Goal: Use online tool/utility

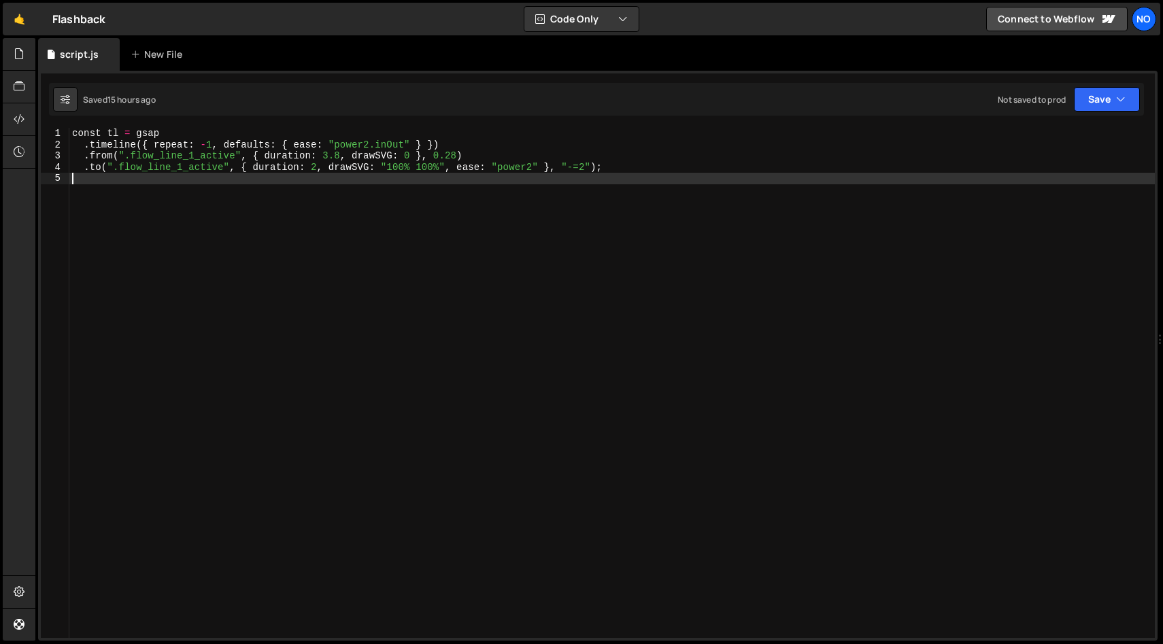
click at [142, 190] on div "const tl = gsap . timeline ({ repeat : - 1 , defaults : { ease : "power2.inOut"…" at bounding box center [612, 394] width 1086 height 533
click at [234, 156] on div "const tl = gsap . timeline ({ repeat : - 1 , defaults : { ease : "power2.inOut"…" at bounding box center [612, 394] width 1086 height 533
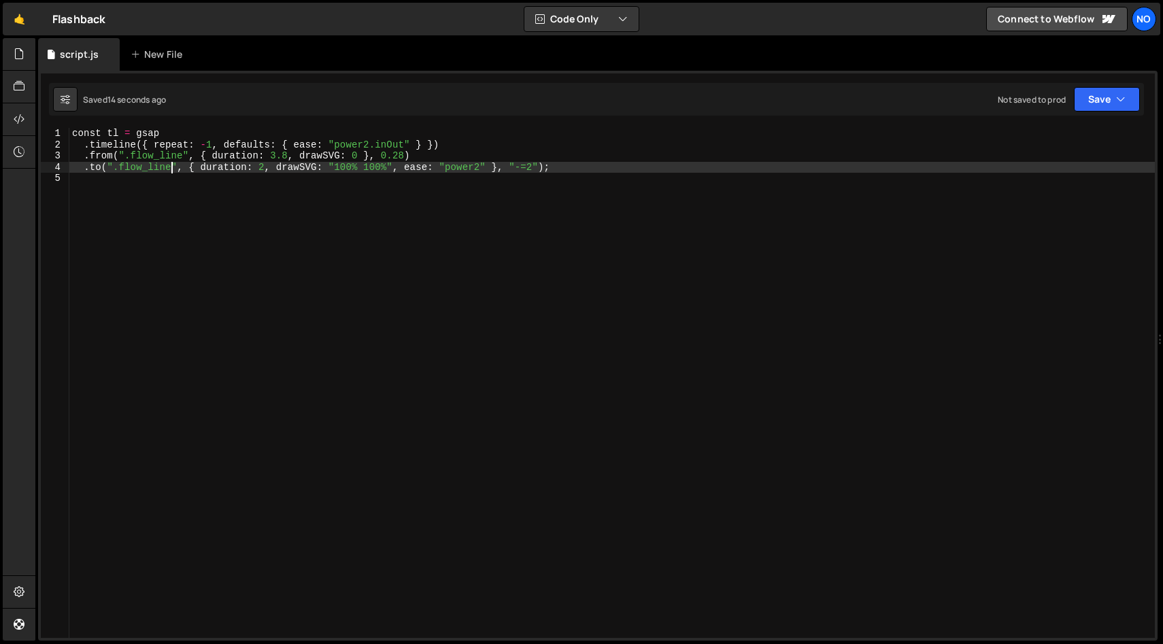
click at [221, 146] on div "const tl = gsap . timeline ({ repeat : - 1 , defaults : { ease : "power2.inOut"…" at bounding box center [612, 394] width 1086 height 533
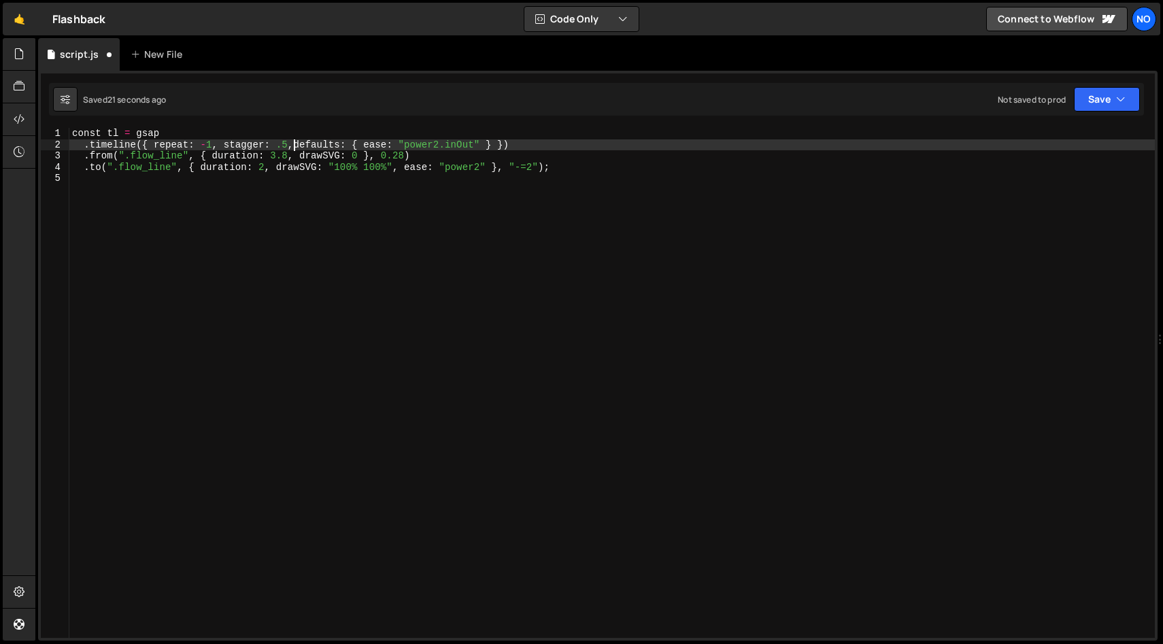
scroll to position [0, 16]
click at [455, 150] on div "const tl = gsap . timeline ({ repeat : - 1 , defaults : { ease : "power2.inOut"…" at bounding box center [612, 394] width 1086 height 533
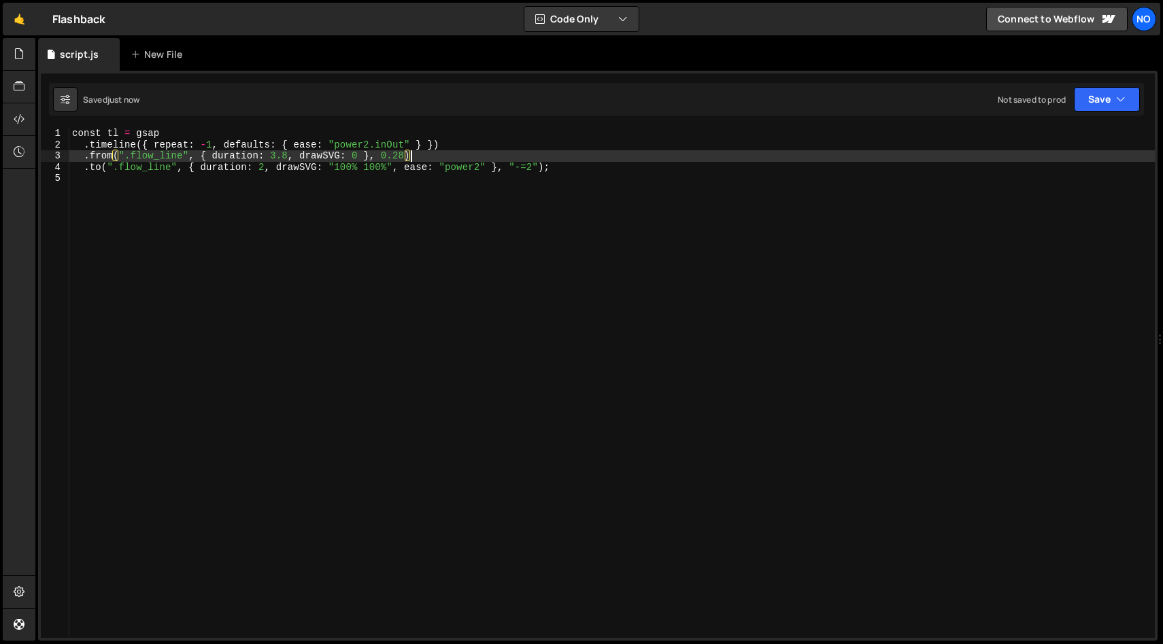
click at [640, 150] on div "const tl = gsap . timeline ({ repeat : - 1 , defaults : { ease : "power2.inOut"…" at bounding box center [612, 394] width 1086 height 533
click at [640, 167] on div "const tl = gsap . timeline ({ repeat : - 1 , defaults : { ease : "power2.inOut"…" at bounding box center [612, 394] width 1086 height 533
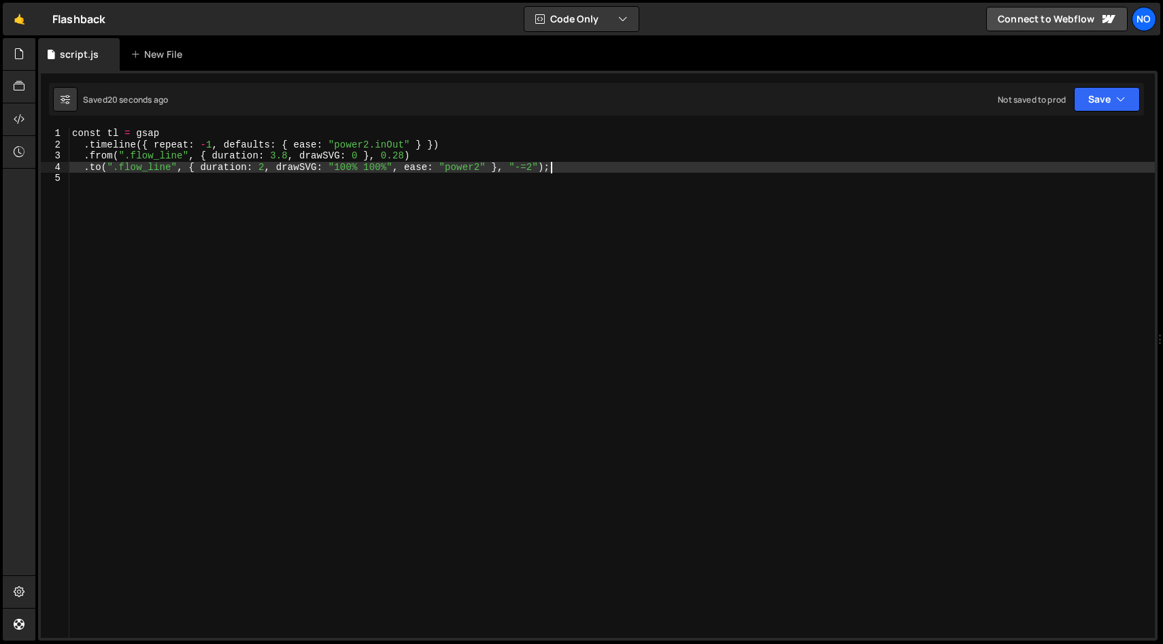
click at [149, 144] on div "const tl = gsap . timeline ({ repeat : - 1 , defaults : { ease : "power2.inOut"…" at bounding box center [612, 394] width 1086 height 533
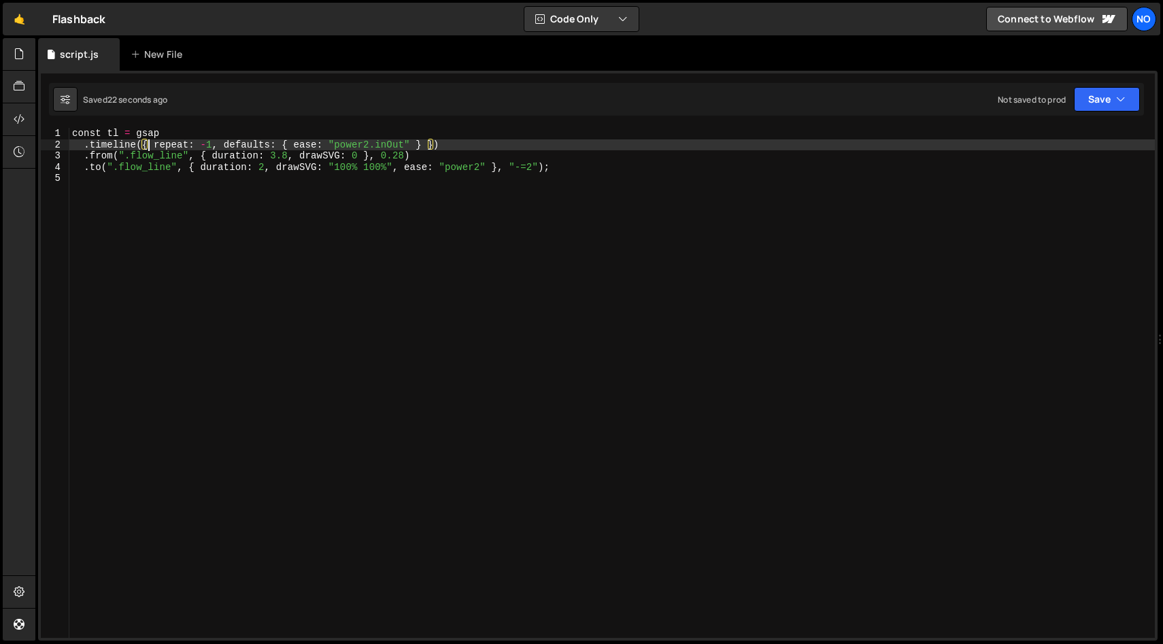
click at [221, 144] on div "const tl = gsap . timeline ({ repeat : - 1 , defaults : { ease : "power2.inOut"…" at bounding box center [612, 394] width 1086 height 533
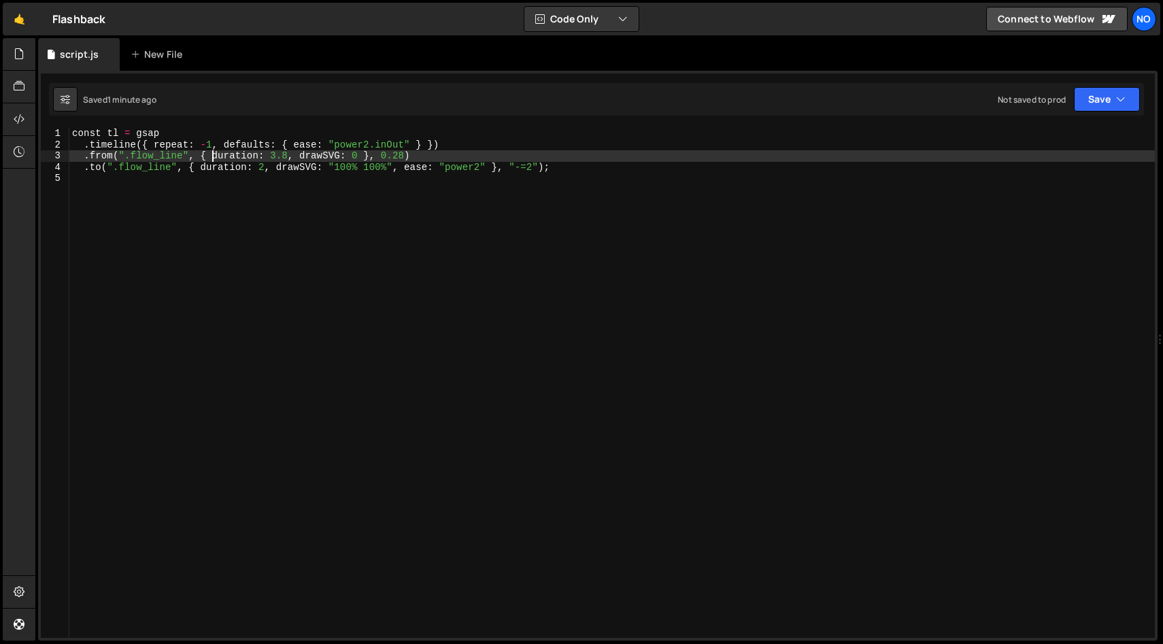
click at [214, 154] on div "const tl = gsap . timeline ({ repeat : - 1 , defaults : { ease : "power2.inOut"…" at bounding box center [612, 394] width 1086 height 533
paste textarea "}"
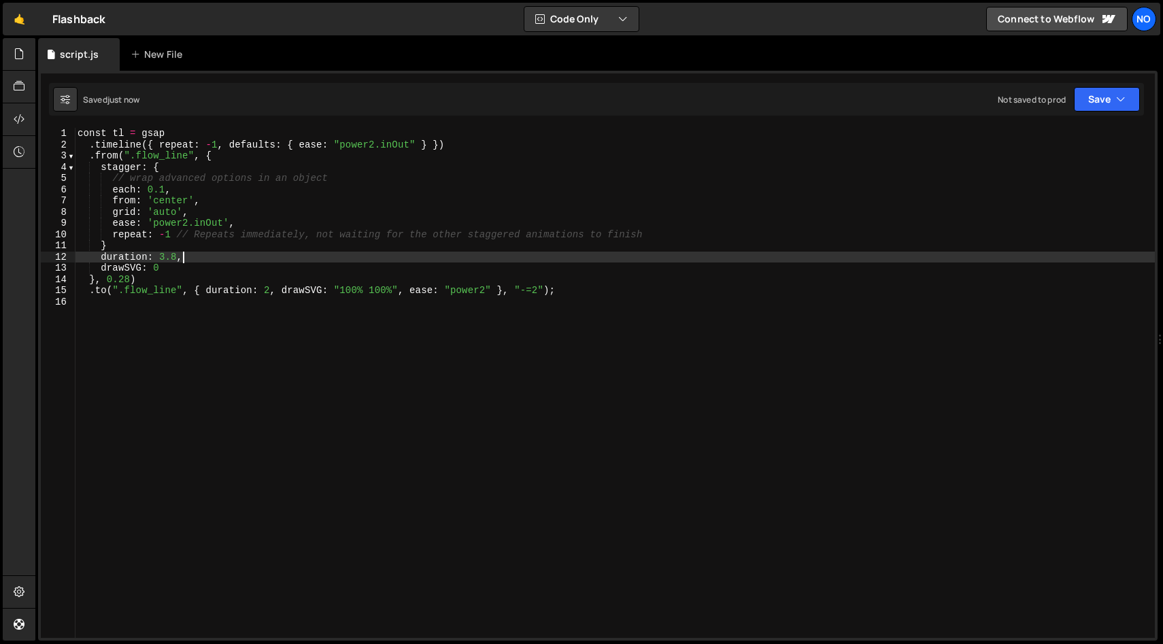
click at [281, 257] on div "const tl = gsap . timeline ({ repeat : - 1 , defaults : { ease : "power2.inOut"…" at bounding box center [615, 394] width 1080 height 533
click at [667, 233] on div "const tl = gsap . timeline ({ repeat : - 1 , defaults : { ease : "power2.inOut"…" at bounding box center [615, 394] width 1080 height 533
type textarea "repeat: -1 // Repeats immediately, not waiting for the other staggered animatio…"
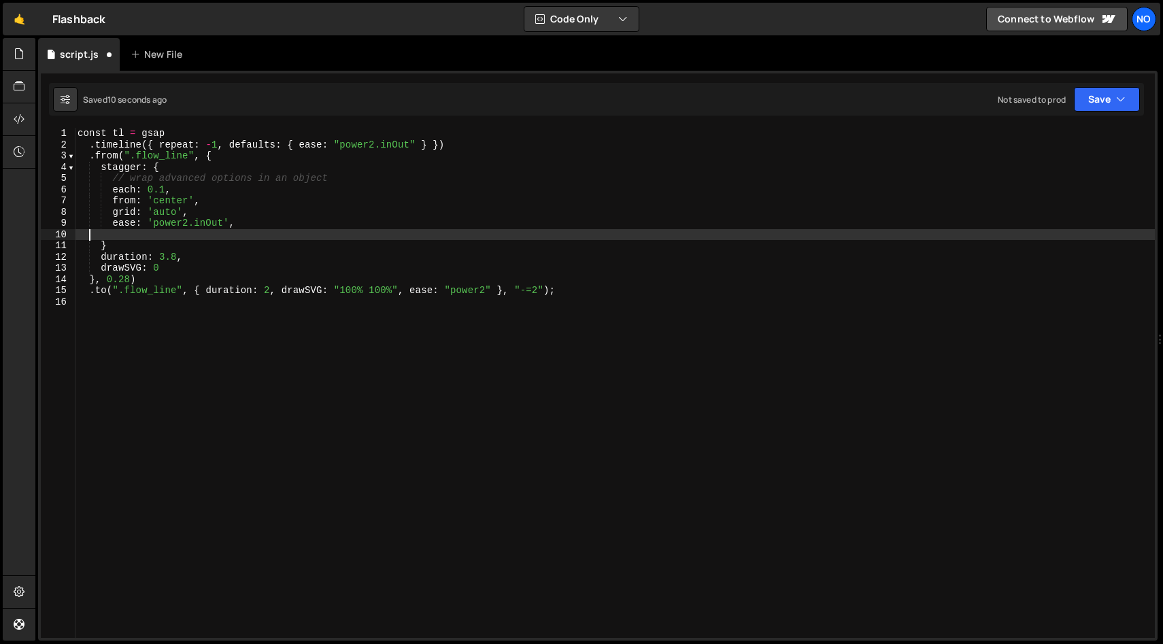
scroll to position [0, 0]
type textarea "ease: 'power2.inOut',"
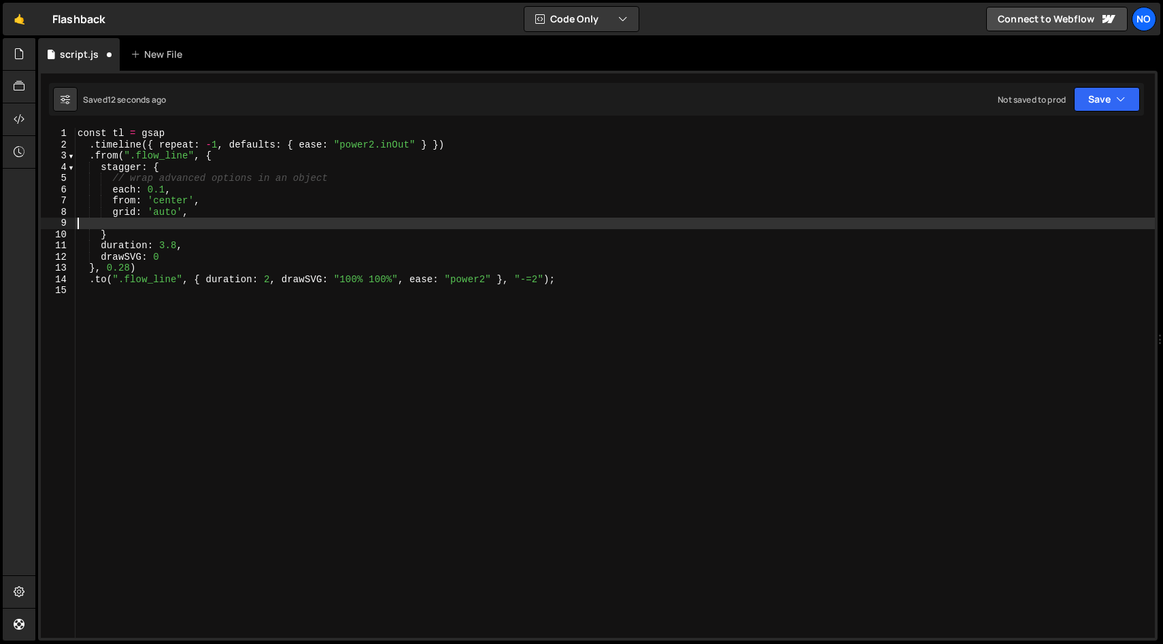
type textarea "grid: 'auto',"
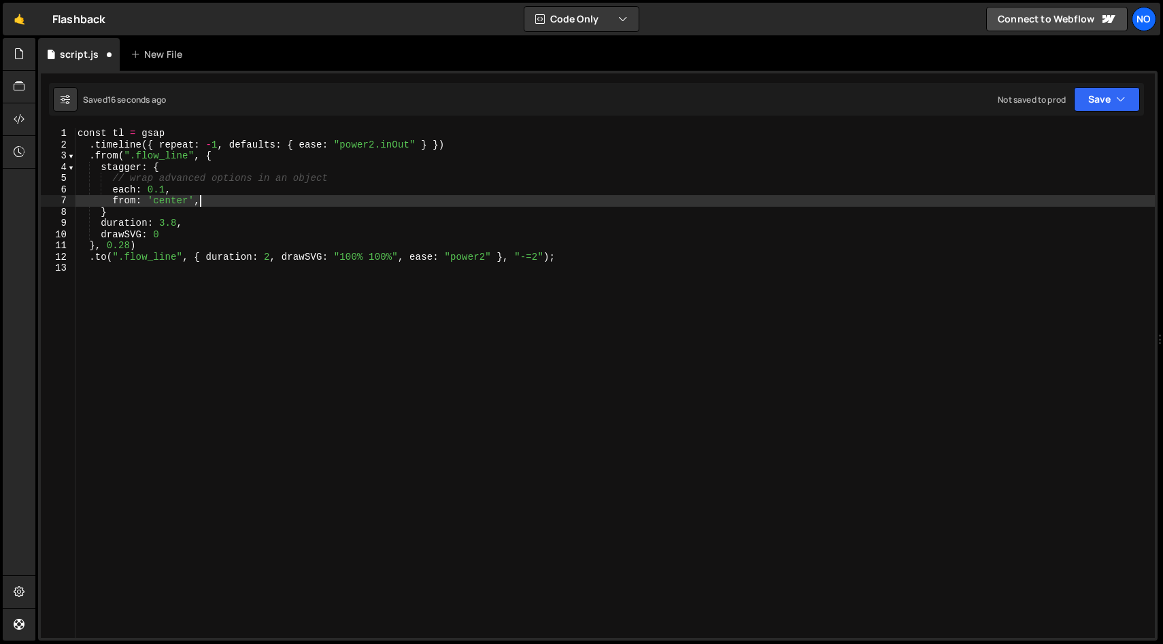
click at [172, 203] on div "const tl = gsap . timeline ({ repeat : - 1 , defaults : { ease : "power2.inOut"…" at bounding box center [615, 394] width 1080 height 533
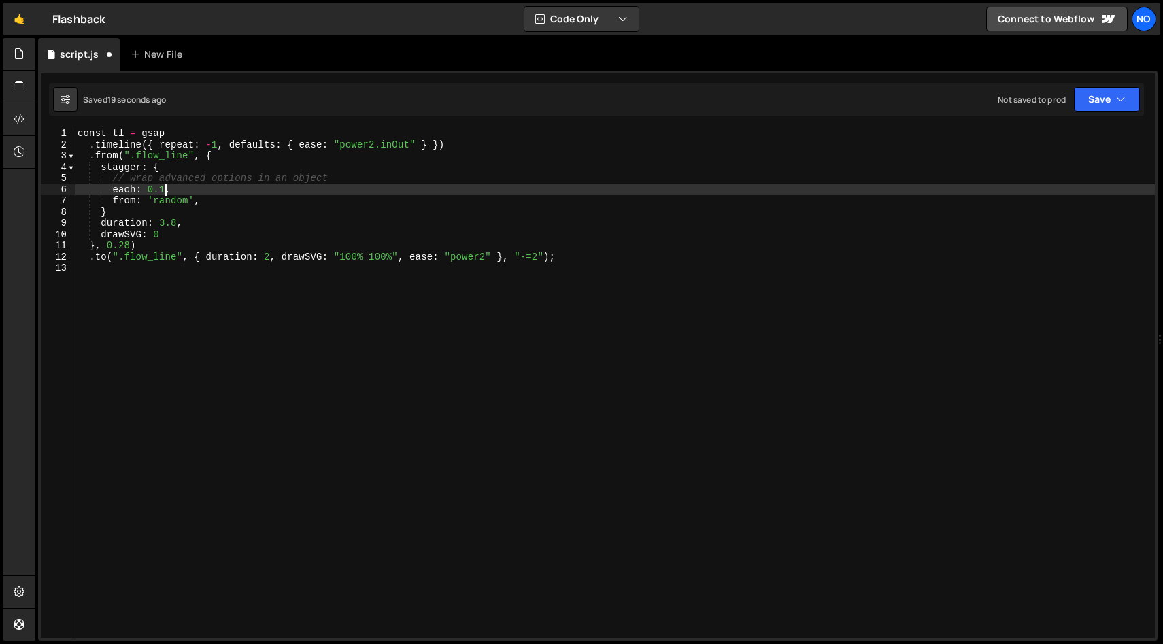
click at [167, 191] on div "const tl = gsap . timeline ({ repeat : - 1 , defaults : { ease : "power2.inOut"…" at bounding box center [615, 394] width 1080 height 533
click at [146, 216] on div "const tl = gsap . timeline ({ repeat : - 1 , defaults : { ease : "power2.inOut"…" at bounding box center [615, 394] width 1080 height 533
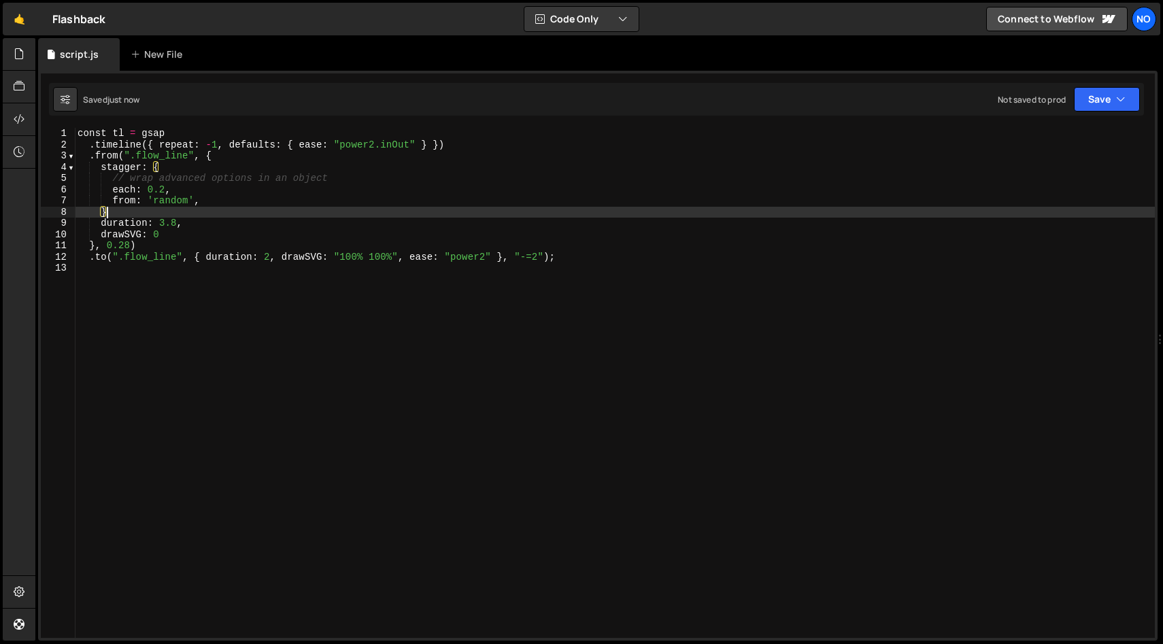
scroll to position [0, 1]
click at [163, 188] on div "const tl = gsap . timeline ({ repeat : - 1 , defaults : { ease : "power2.inOut"…" at bounding box center [615, 394] width 1080 height 533
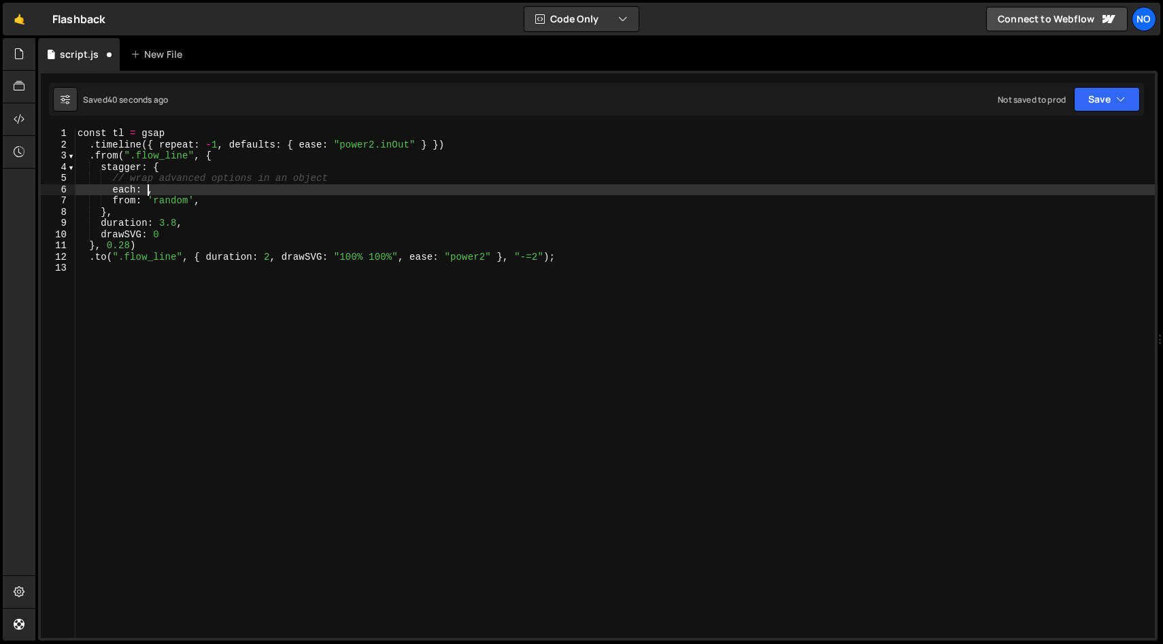
scroll to position [0, 5]
click at [125, 187] on div "const tl = gsap . timeline ({ repeat : - 1 , defaults : { ease : "power2.inOut"…" at bounding box center [615, 394] width 1080 height 533
click at [125, 211] on div "const tl = gsap . timeline ({ repeat : - 1 , defaults : { ease : "power2.inOut"…" at bounding box center [615, 394] width 1080 height 533
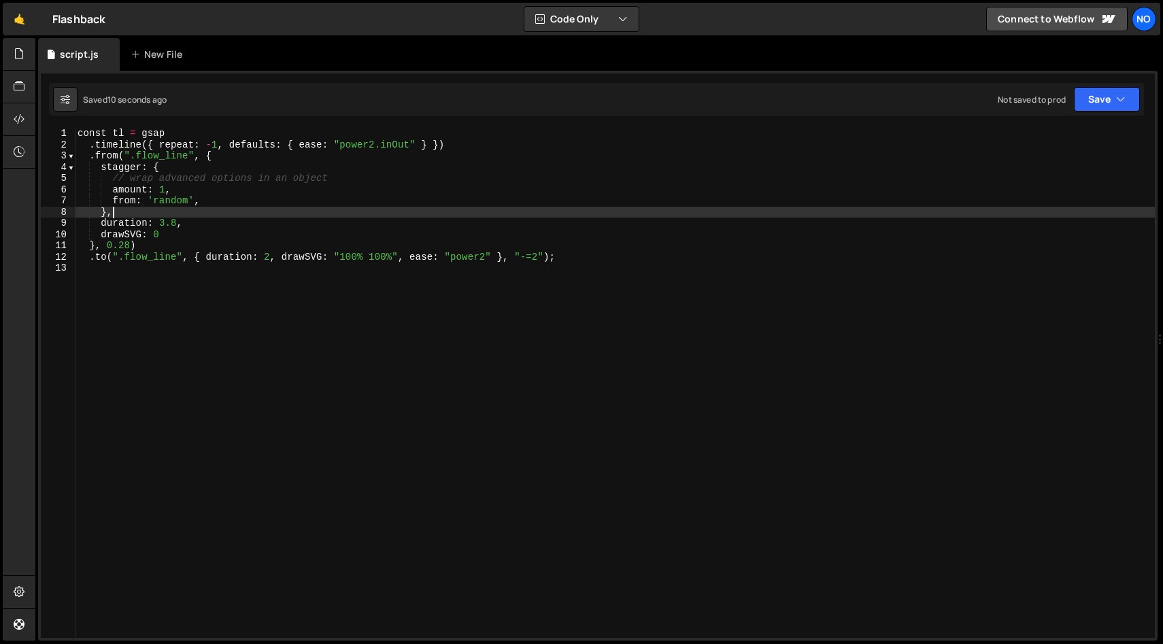
scroll to position [0, 1]
click at [99, 167] on div "const tl = gsap . timeline ({ repeat : - 1 , defaults : { ease : "power2.inOut"…" at bounding box center [615, 394] width 1080 height 533
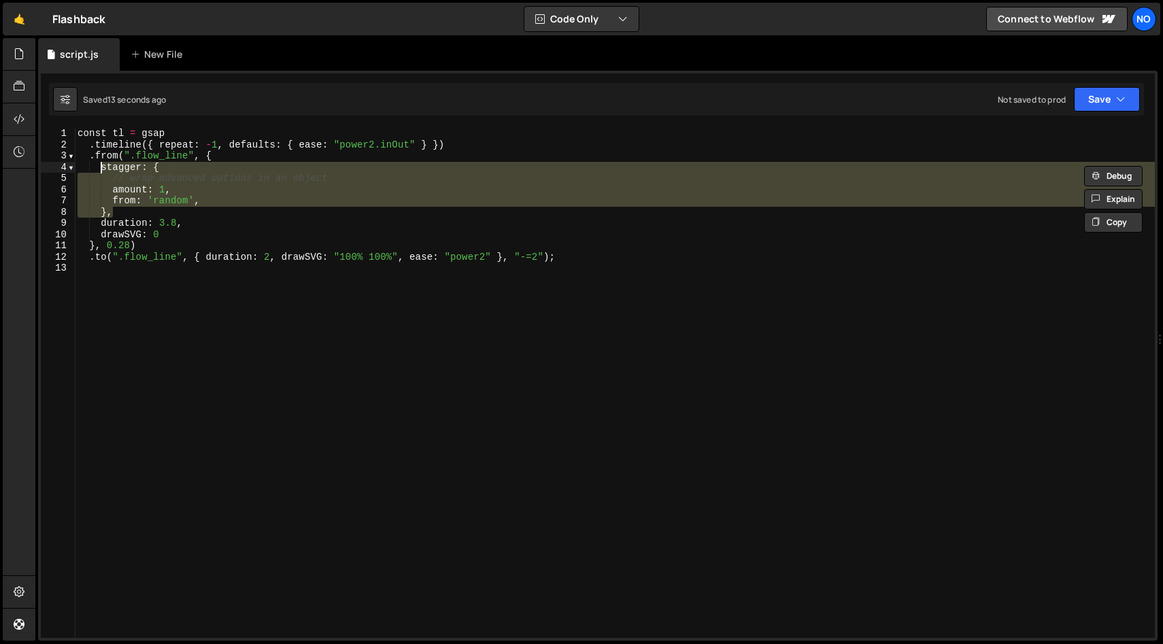
click at [152, 213] on div "const tl = gsap . timeline ({ repeat : - 1 , defaults : { ease : "power2.inOut"…" at bounding box center [615, 383] width 1080 height 510
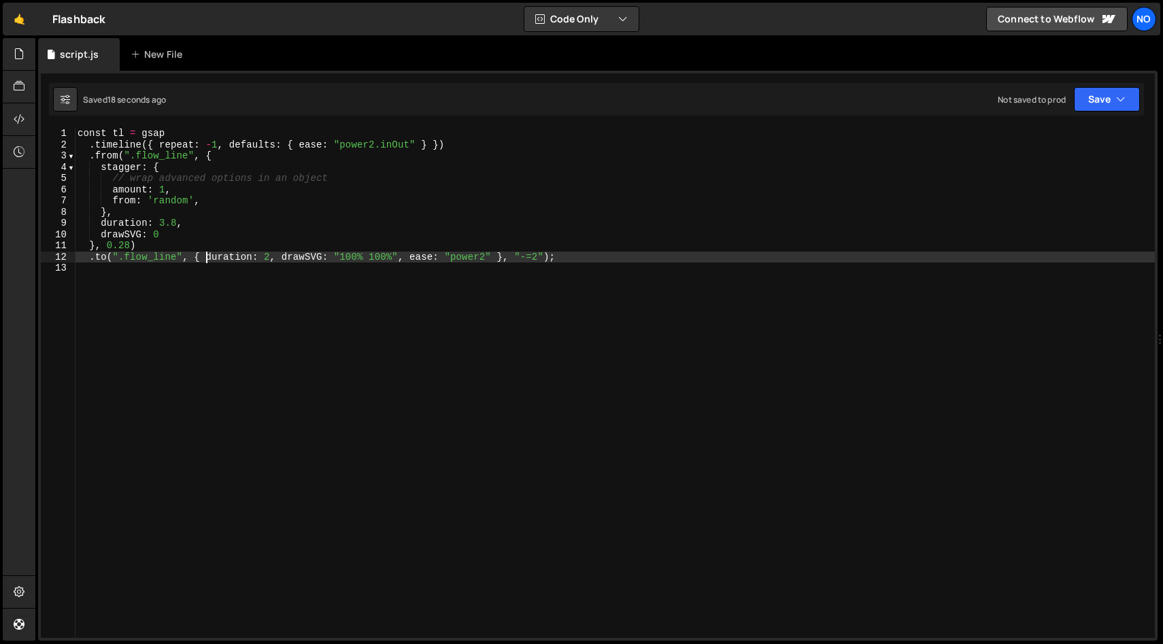
click at [205, 257] on div "const tl = gsap . timeline ({ repeat : - 1 , defaults : { ease : "power2.inOut"…" at bounding box center [615, 394] width 1080 height 533
paste textarea "},"
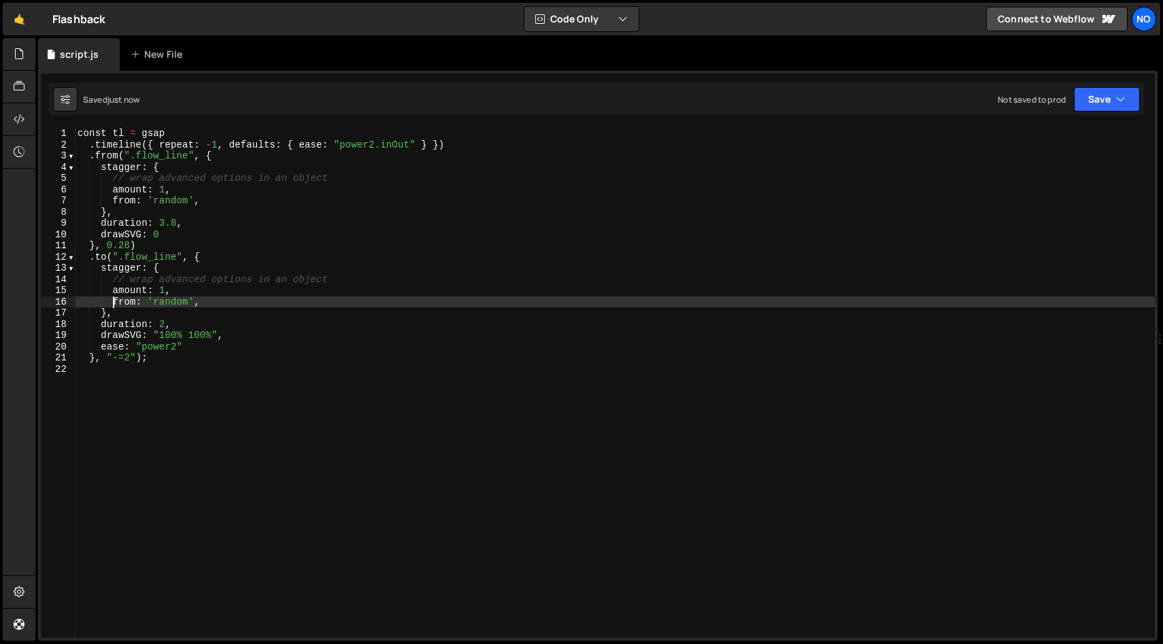
click at [199, 318] on div "const tl = gsap . timeline ({ repeat : - 1 , defaults : { ease : "power2.inOut"…" at bounding box center [615, 394] width 1080 height 533
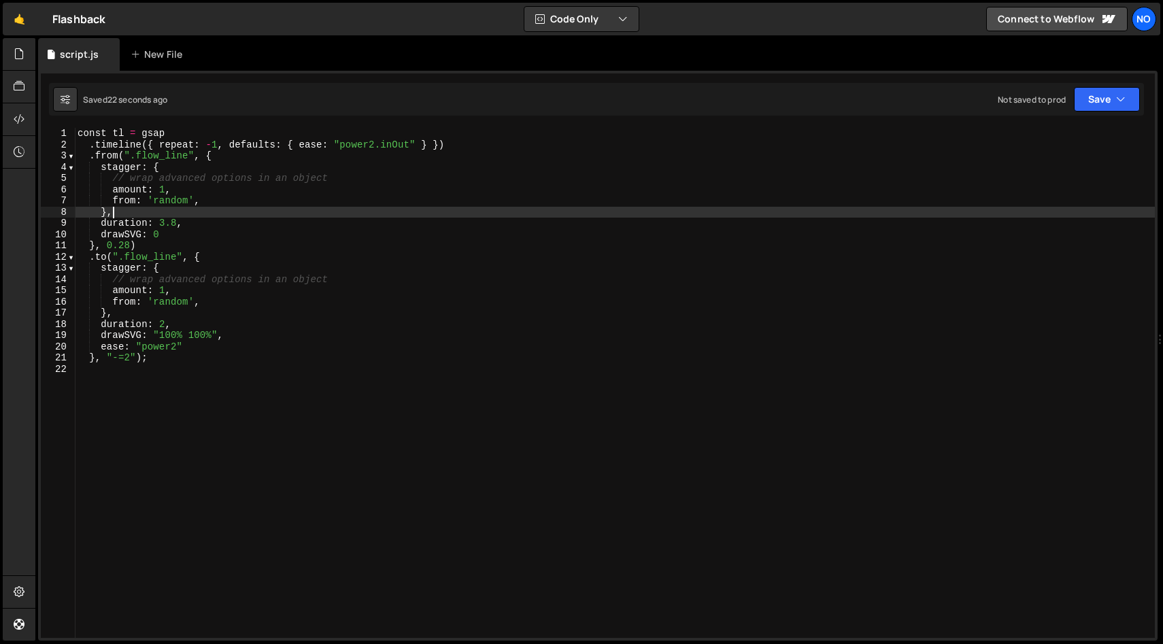
click at [161, 214] on div "const tl = gsap . timeline ({ repeat : - 1 , defaults : { ease : "power2.inOut"…" at bounding box center [615, 394] width 1080 height 533
click at [178, 203] on div "const tl = gsap . timeline ({ repeat : - 1 , defaults : { ease : "power2.inOut"…" at bounding box center [615, 394] width 1080 height 533
type textarea "from: 'random',"
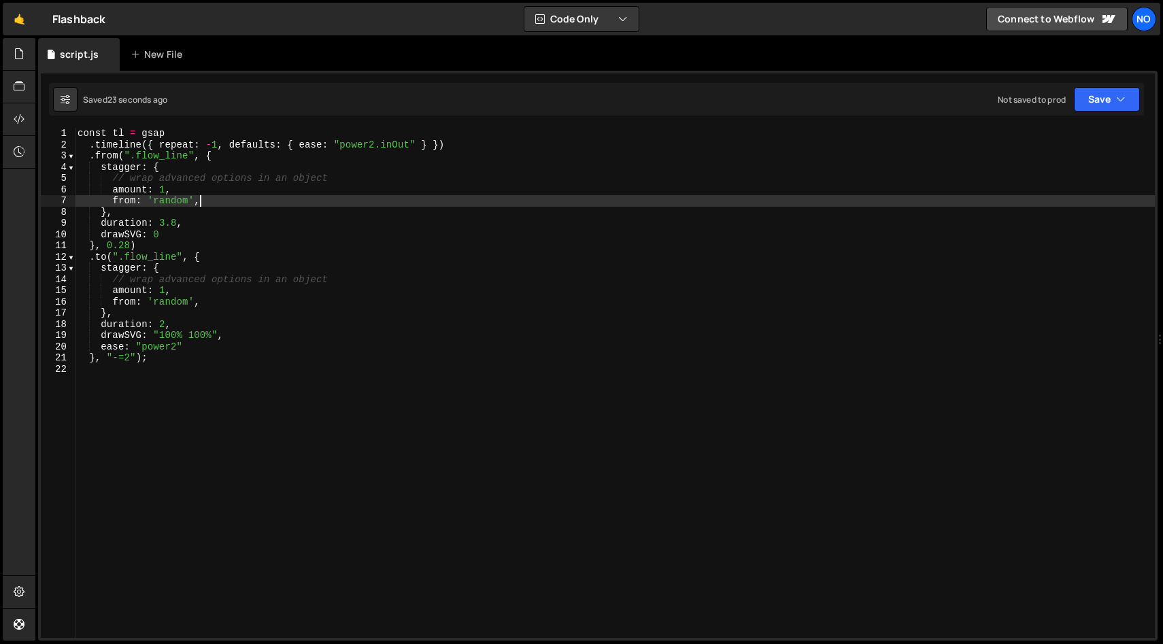
click at [211, 198] on div "const tl = gsap . timeline ({ repeat : - 1 , defaults : { ease : "power2.inOut"…" at bounding box center [615, 394] width 1080 height 533
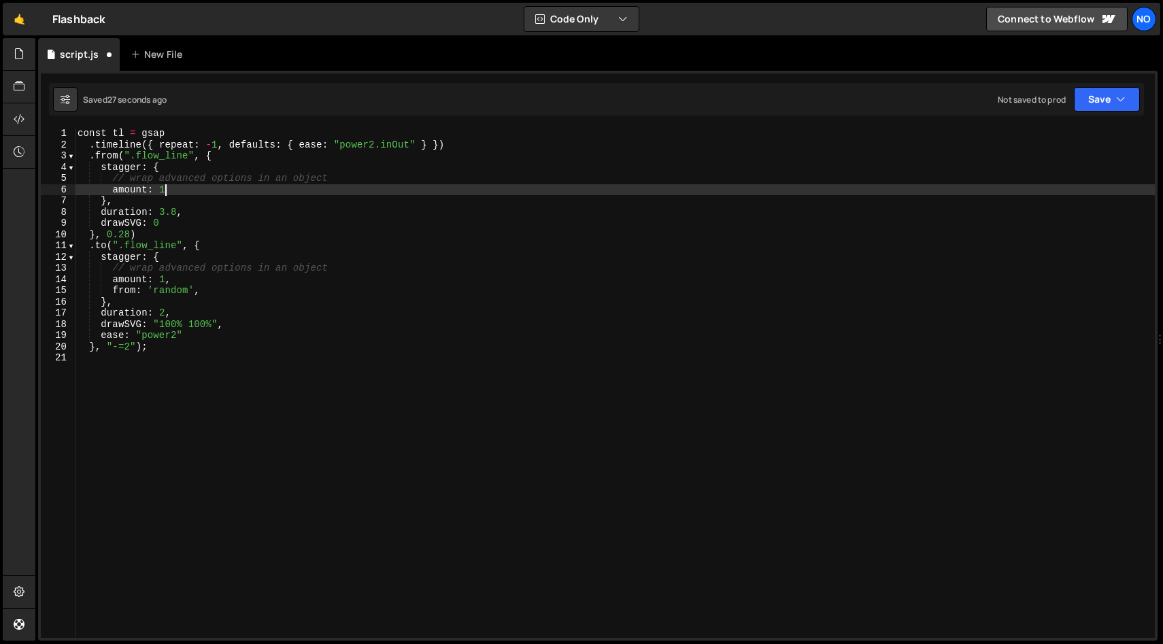
click at [211, 291] on div "const tl = gsap . timeline ({ repeat : - 1 , defaults : { ease : "power2.inOut"…" at bounding box center [615, 394] width 1080 height 533
type textarea "from: 'random',"
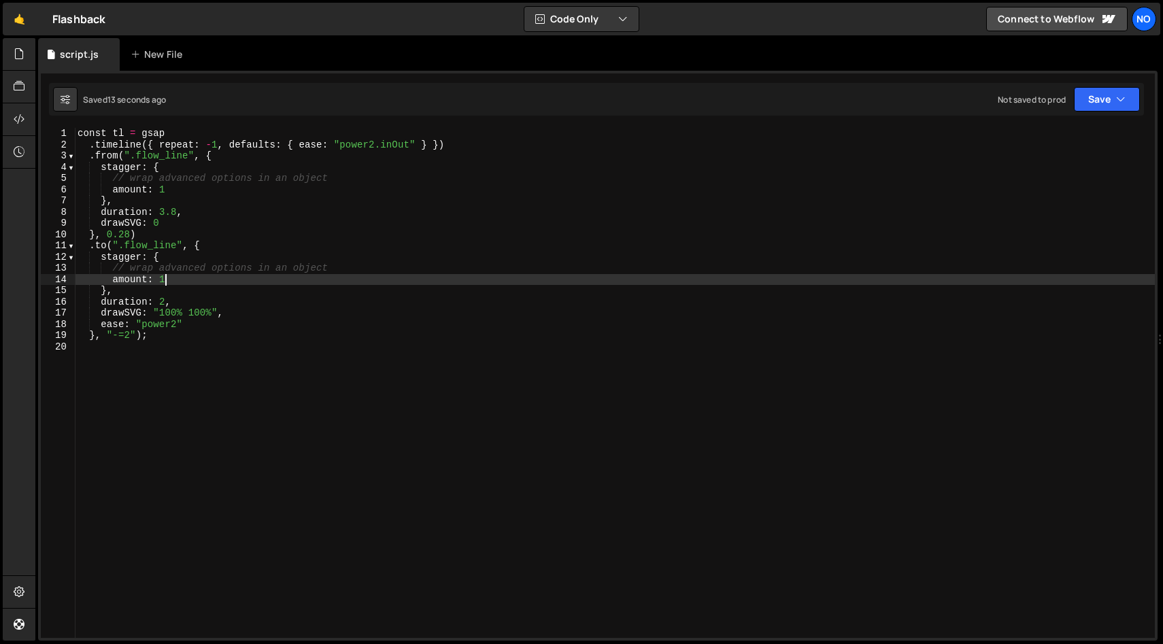
click at [178, 213] on div "const tl = gsap . timeline ({ repeat : - 1 , defaults : { ease : "power2.inOut"…" at bounding box center [615, 394] width 1080 height 533
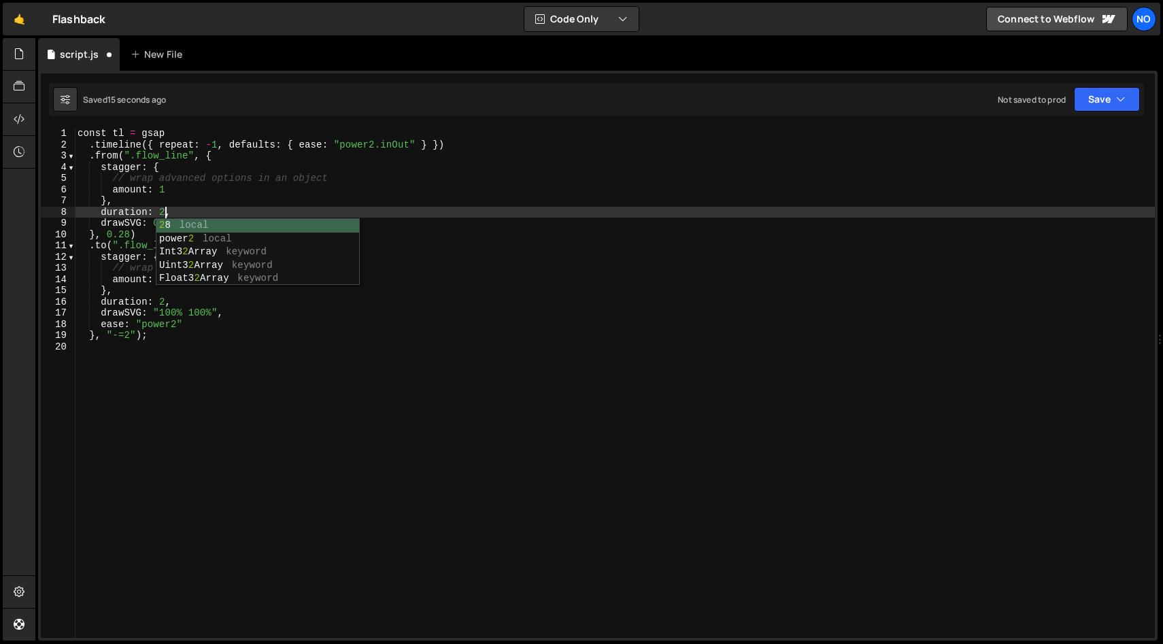
click at [199, 190] on div "const tl = gsap . timeline ({ repeat : - 1 , defaults : { ease : "power2.inOut"…" at bounding box center [615, 394] width 1080 height 533
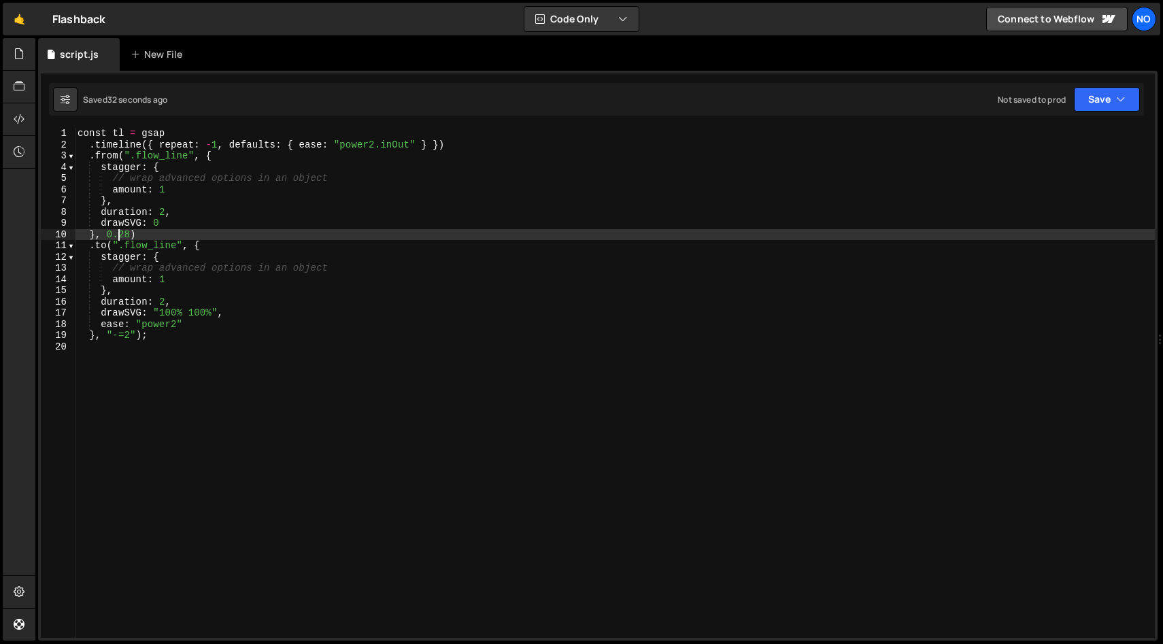
click at [117, 240] on div "const tl = gsap . timeline ({ repeat : - 1 , defaults : { ease : "power2.inOut"…" at bounding box center [615, 394] width 1080 height 533
click at [128, 234] on div "const tl = gsap . timeline ({ repeat : - 1 , defaults : { ease : "power2.inOut"…" at bounding box center [615, 394] width 1080 height 533
click at [174, 235] on div "const tl = gsap . timeline ({ repeat : - 1 , defaults : { ease : "power2.inOut"…" at bounding box center [615, 394] width 1080 height 533
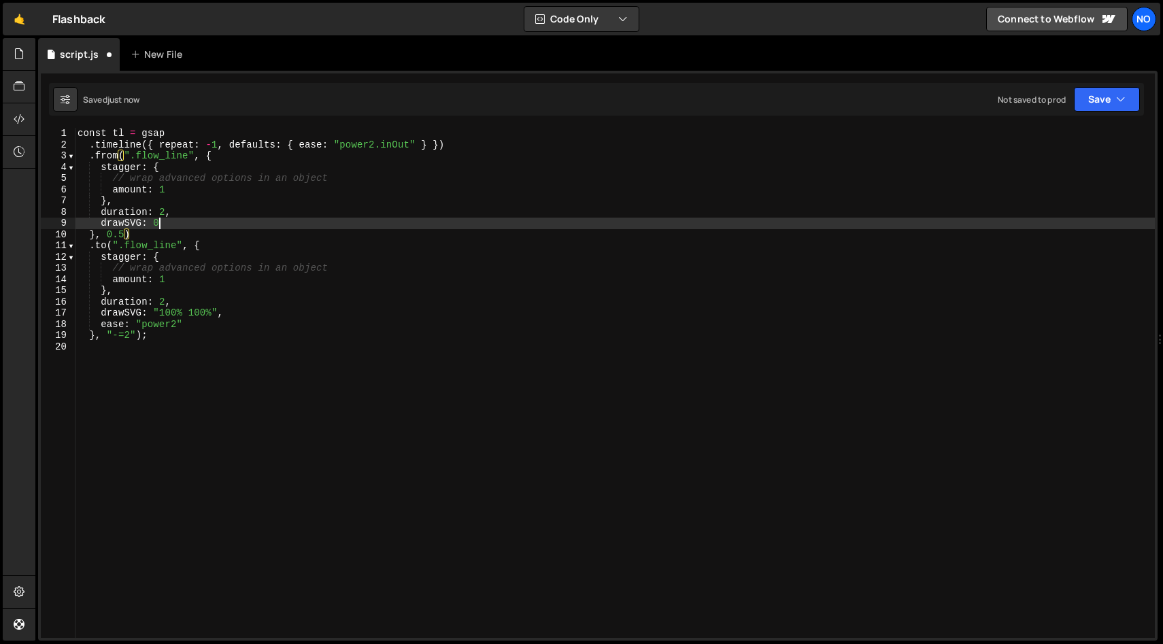
click at [175, 224] on div "const tl = gsap . timeline ({ repeat : - 1 , defaults : { ease : "power2.inOut"…" at bounding box center [615, 394] width 1080 height 533
click at [185, 190] on div "const tl = gsap . timeline ({ repeat : - 1 , defaults : { ease : "power2.inOut"…" at bounding box center [615, 394] width 1080 height 533
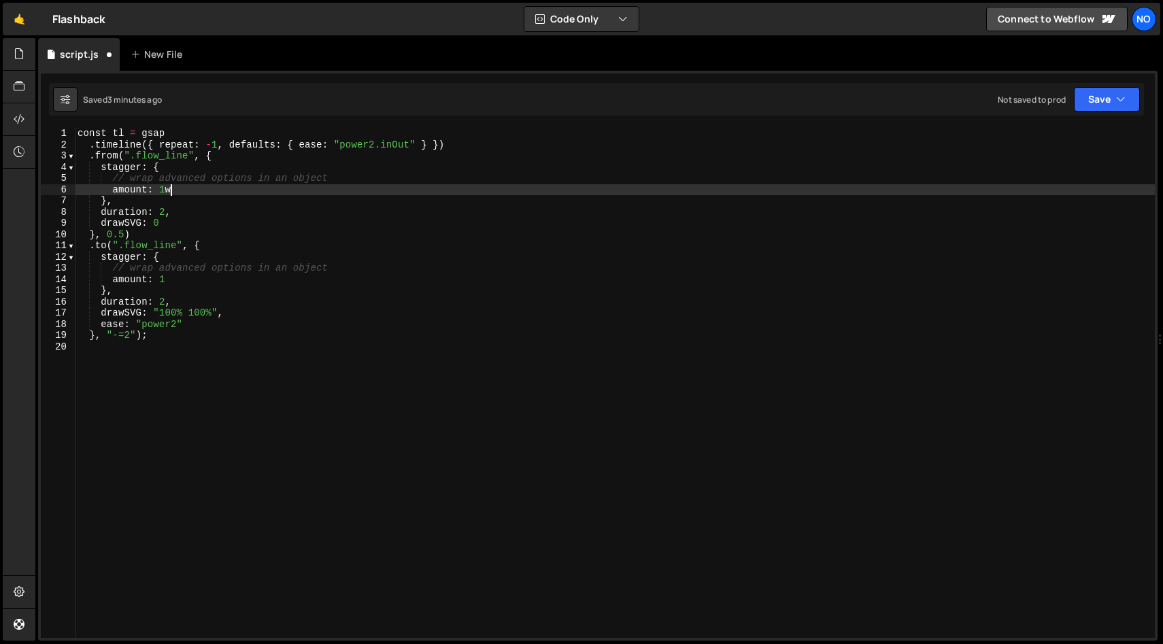
type textarea "amount: 1"
click at [228, 357] on div "const tl = gsap . timeline ({ repeat : - 1 , defaults : { ease : "power2.inOut"…" at bounding box center [615, 394] width 1080 height 533
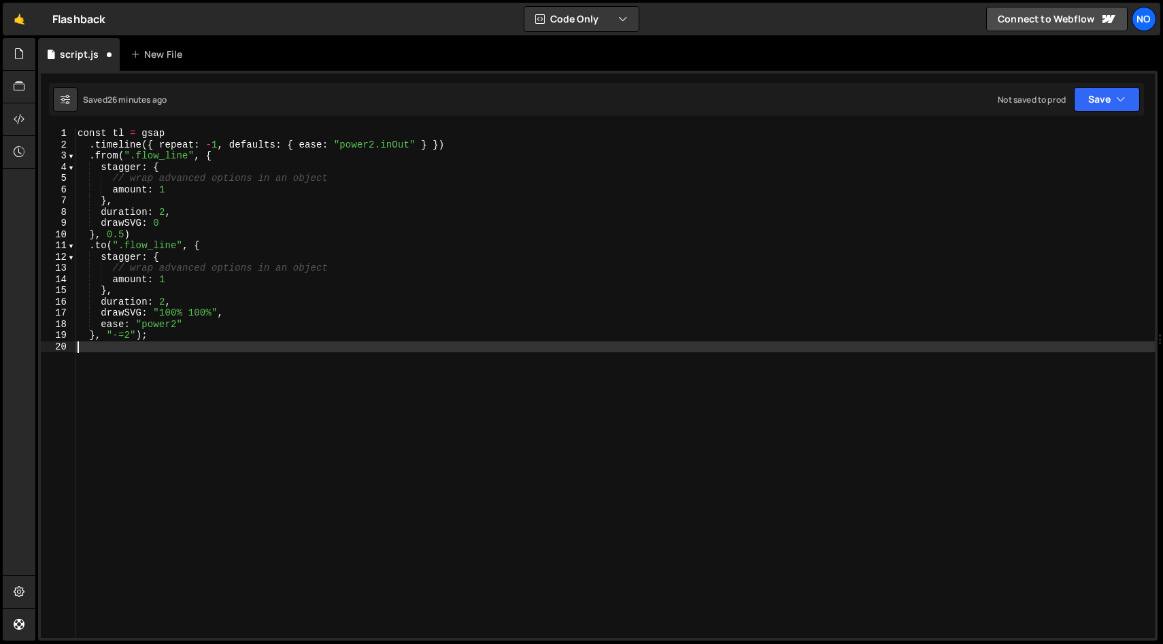
click at [311, 194] on div "const tl = gsap . timeline ({ repeat : - 1 , defaults : { ease : "power2.inOut"…" at bounding box center [615, 394] width 1080 height 533
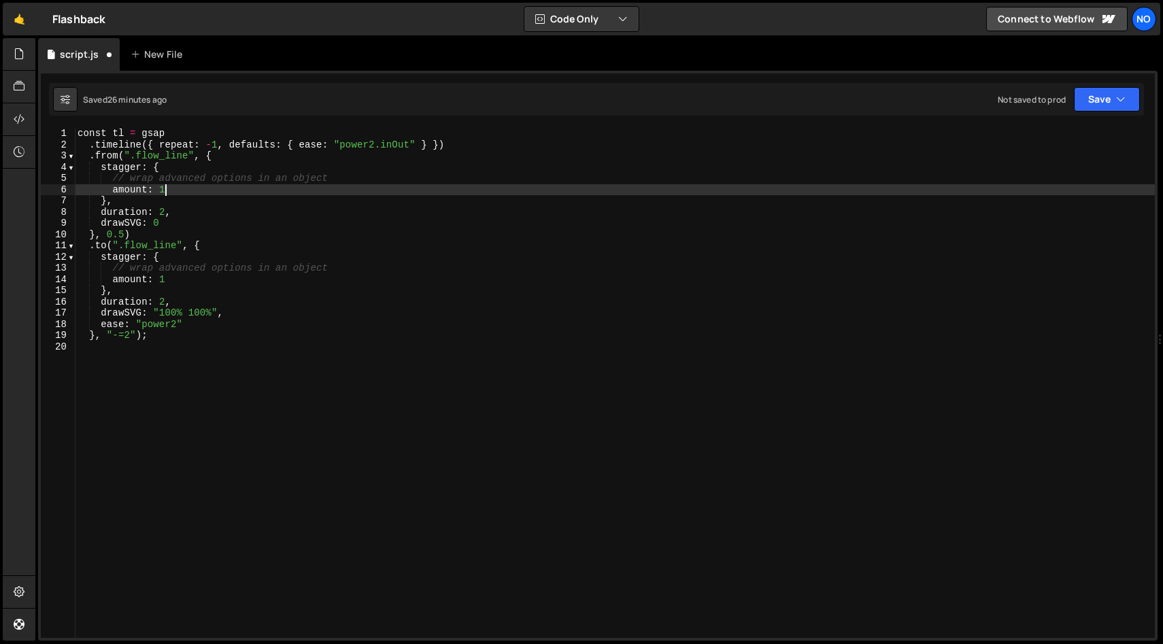
click at [240, 245] on div "const tl = gsap . timeline ({ repeat : - 1 , defaults : { ease : "power2.inOut"…" at bounding box center [615, 394] width 1080 height 533
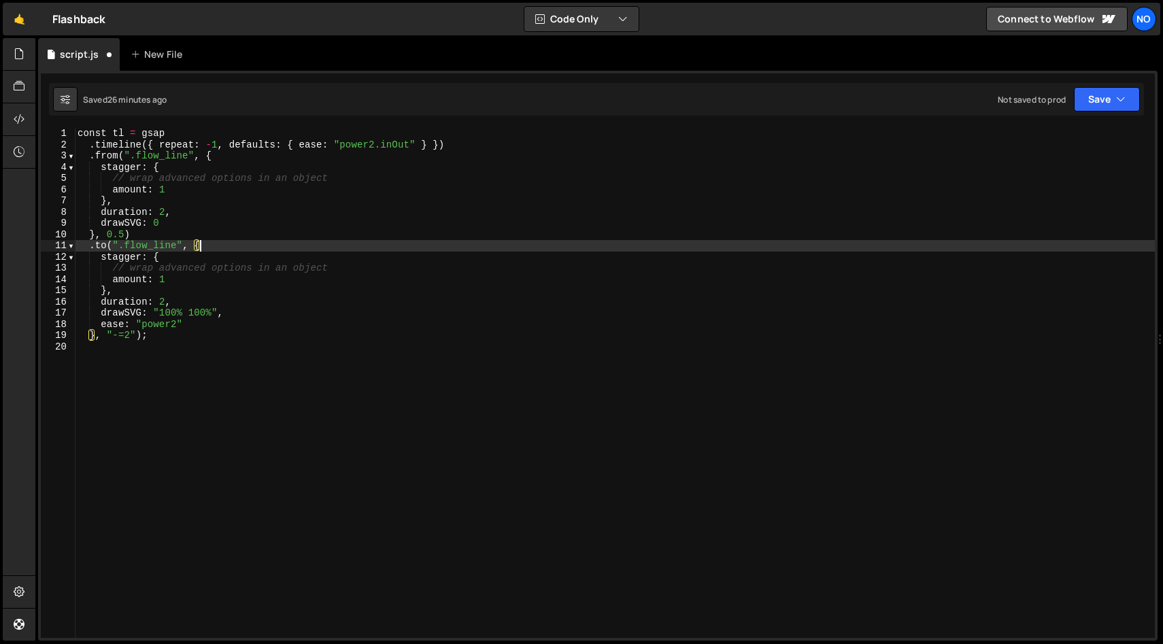
click at [209, 194] on div "const tl = gsap . timeline ({ repeat : - 1 , defaults : { ease : "power2.inOut"…" at bounding box center [615, 394] width 1080 height 533
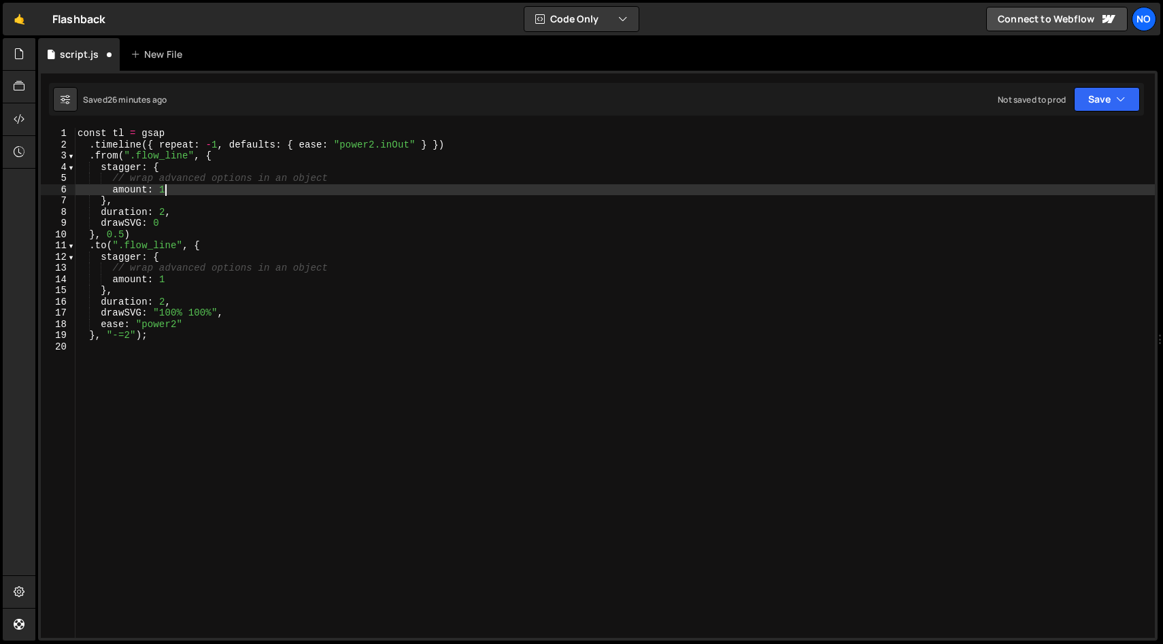
type textarea "amount: 1,"
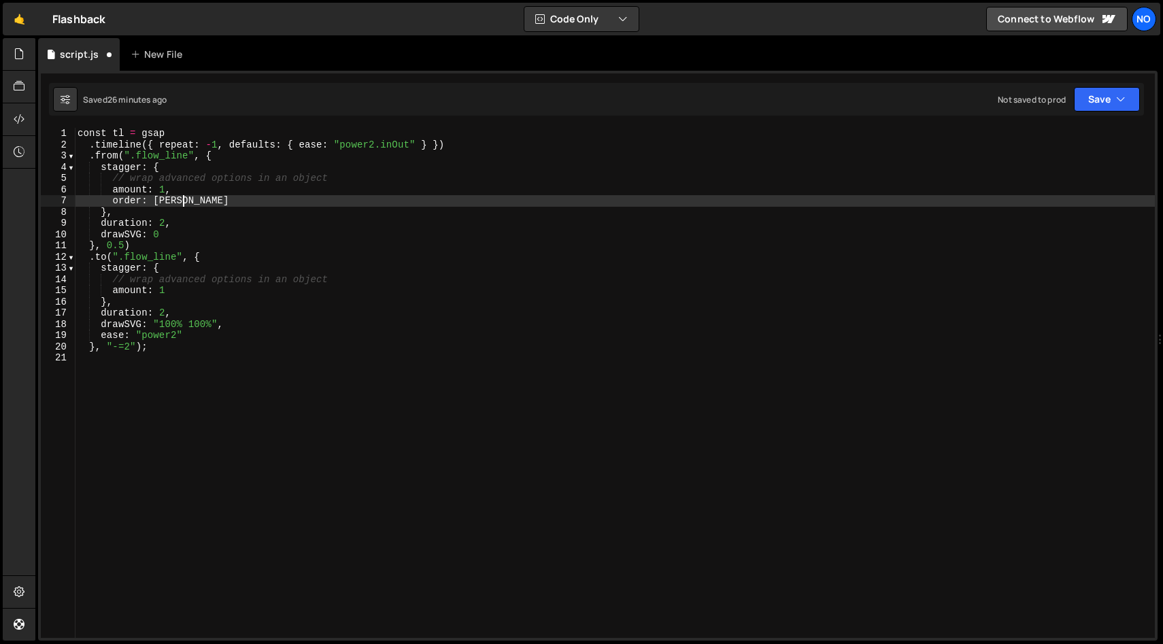
scroll to position [0, 7]
click at [122, 202] on div "const tl = gsap . timeline ({ repeat : - 1 , defaults : { ease : "power2.inOut"…" at bounding box center [615, 394] width 1080 height 533
type textarea "from: 'random'"
